Goal: Information Seeking & Learning: Find contact information

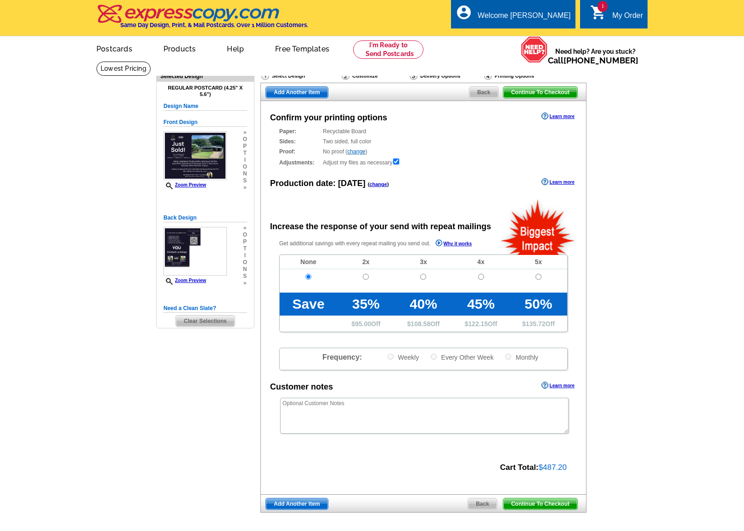
scroll to position [83, 0]
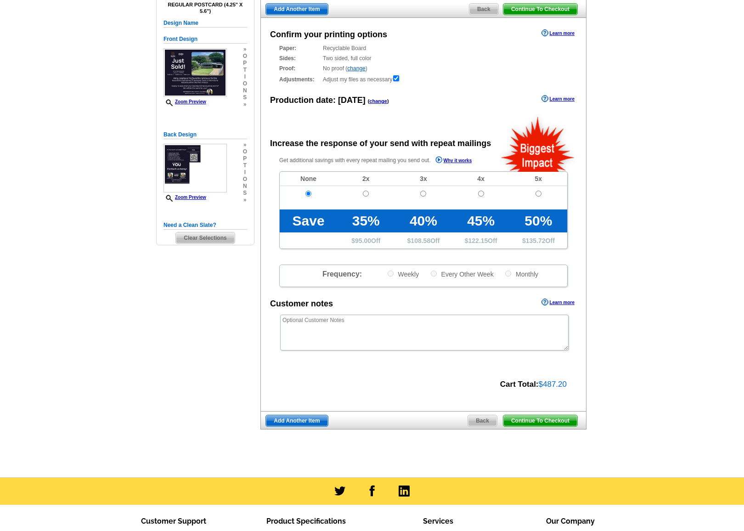
click at [140, 346] on main "Need Help? call [PHONE_NUMBER], chat with support, or have our designers make s…" at bounding box center [372, 227] width 744 height 499
click at [63, 321] on main "Need Help? call [PHONE_NUMBER], chat with support, or have our designers make s…" at bounding box center [372, 227] width 744 height 499
click at [202, 356] on div "Need Help? call [PHONE_NUMBER], chat with support, or have our designers make s…" at bounding box center [372, 223] width 441 height 491
click at [137, 330] on main "Need Help? call [PHONE_NUMBER], chat with support, or have our designers make s…" at bounding box center [372, 227] width 744 height 499
click at [145, 318] on main "Need Help? call [PHONE_NUMBER], chat with support, or have our designers make s…" at bounding box center [372, 227] width 744 height 499
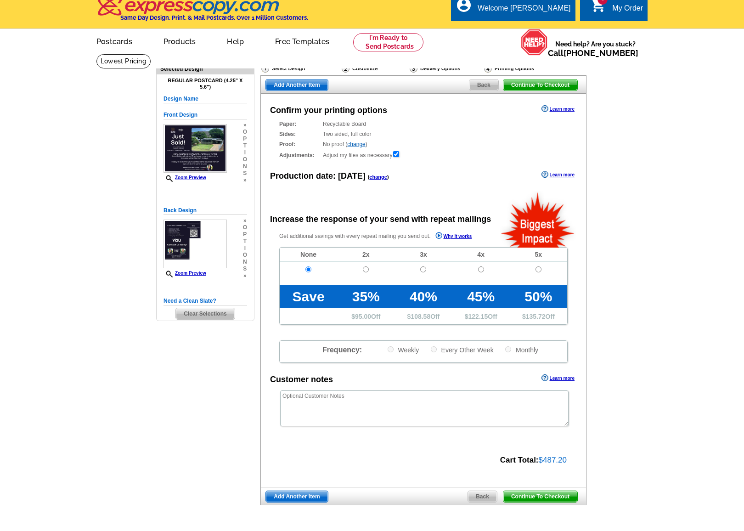
scroll to position [0, 0]
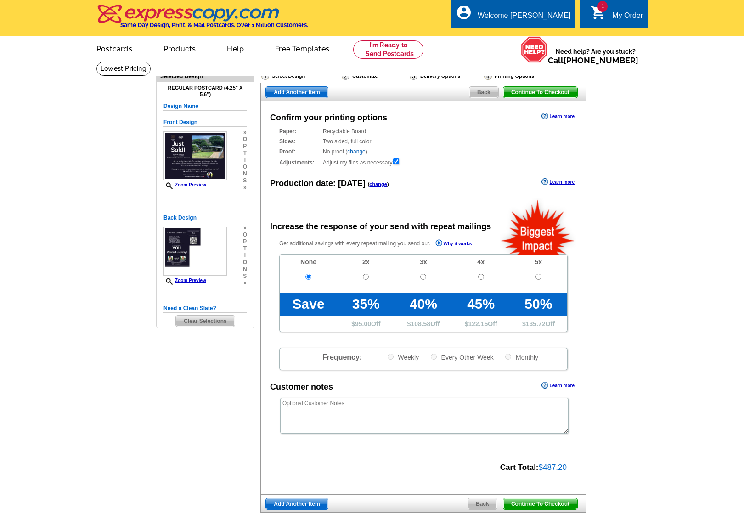
click at [186, 370] on div "Need Help? call [PHONE_NUMBER], chat with support, or have our designers make s…" at bounding box center [372, 306] width 441 height 491
click at [146, 395] on main "Need Help? call [PHONE_NUMBER], chat with support, or have our designers make s…" at bounding box center [372, 310] width 744 height 499
click at [193, 371] on div "Need Help? call [PHONE_NUMBER], chat with support, or have our designers make s…" at bounding box center [372, 306] width 441 height 491
click at [158, 402] on div "Need Help? call [PHONE_NUMBER], chat with support, or have our designers make s…" at bounding box center [372, 306] width 441 height 491
click at [160, 373] on div "Need Help? call [PHONE_NUMBER], chat with support, or have our designers make s…" at bounding box center [372, 306] width 441 height 491
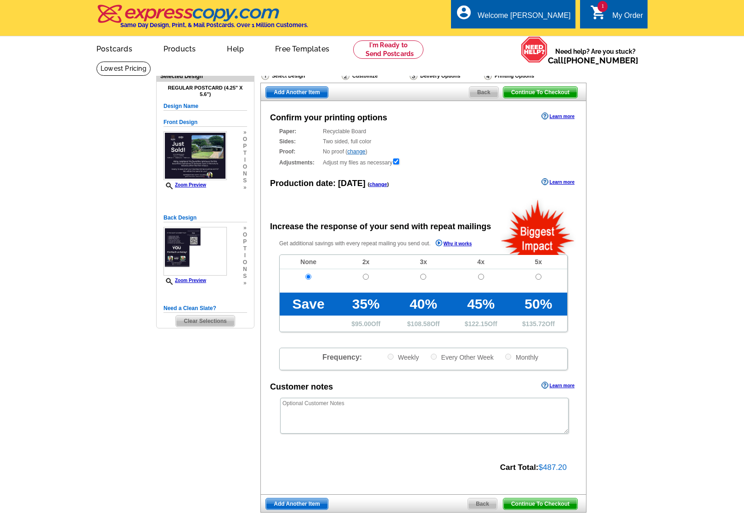
click at [132, 377] on main "Need Help? call [PHONE_NUMBER], chat with support, or have our designers make s…" at bounding box center [372, 310] width 744 height 499
click at [208, 402] on div "Need Help? call [PHONE_NUMBER], chat with support, or have our designers make s…" at bounding box center [372, 306] width 441 height 491
click at [128, 411] on main "Need Help? call [PHONE_NUMBER], chat with support, or have our designers make s…" at bounding box center [372, 310] width 744 height 499
click at [145, 358] on main "Need Help? call [PHONE_NUMBER], chat with support, or have our designers make s…" at bounding box center [372, 310] width 744 height 499
click at [130, 432] on main "Need Help? call [PHONE_NUMBER], chat with support, or have our designers make s…" at bounding box center [372, 310] width 744 height 499
